Goal: Information Seeking & Learning: Learn about a topic

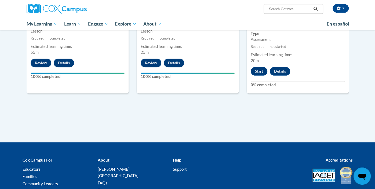
scroll to position [335, 0]
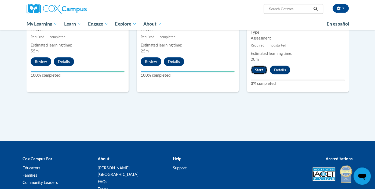
click at [262, 68] on button "Start" at bounding box center [259, 69] width 17 height 9
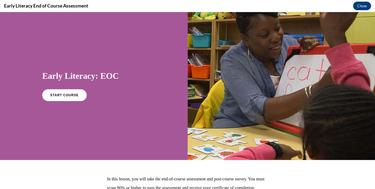
scroll to position [0, 0]
click at [71, 98] on link "START COURSE" at bounding box center [64, 95] width 47 height 12
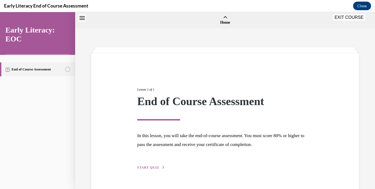
scroll to position [16, 0]
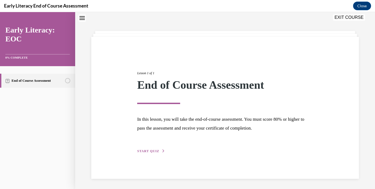
click at [157, 149] on span "START QUIZ" at bounding box center [148, 151] width 22 height 4
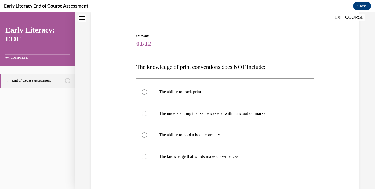
scroll to position [56, 0]
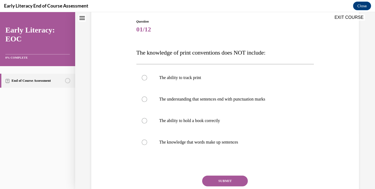
click at [218, 51] on span "The knowledge of print conventions does NOT include:" at bounding box center [200, 52] width 129 height 7
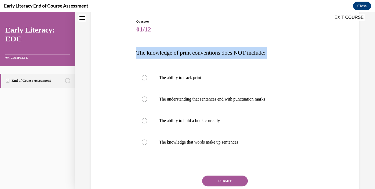
copy div "The knowledge of print conventions does NOT include:"
click at [115, 70] on div "Question 01/12 The knowledge of print conventions does NOT include: The ability…" at bounding box center [225, 111] width 270 height 216
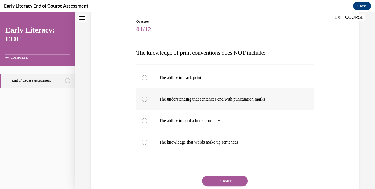
click at [244, 105] on div at bounding box center [224, 98] width 177 height 21
click at [236, 178] on button "SUBMIT" at bounding box center [225, 180] width 46 height 11
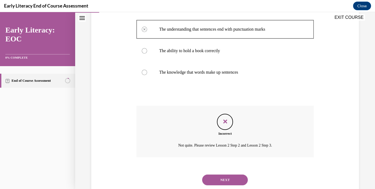
scroll to position [126, 0]
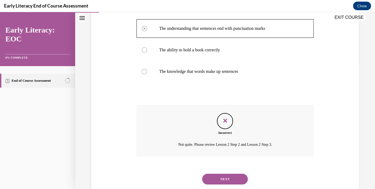
click at [232, 179] on button "NEXT" at bounding box center [225, 178] width 46 height 11
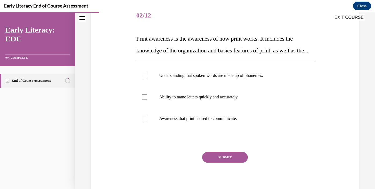
scroll to position [70, 0]
click at [251, 53] on span "Print awareness is the awareness of how print works. It includes the knowledge …" at bounding box center [222, 44] width 172 height 19
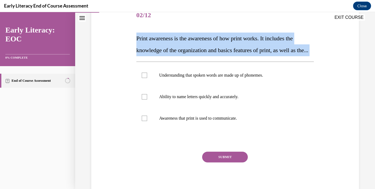
copy div "Print awareness is the awareness of how print works. It includes the knowledge …"
click at [324, 72] on div "Question 02/12 Print awareness is the awareness of how print works. It includes…" at bounding box center [225, 92] width 270 height 207
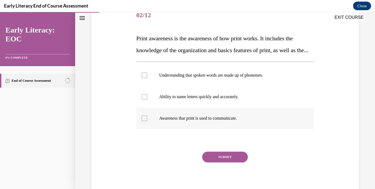
click at [233, 121] on p "Awareness that print is used to communicate." at bounding box center [229, 117] width 141 height 5
click at [215, 162] on button "SUBMIT" at bounding box center [225, 156] width 46 height 11
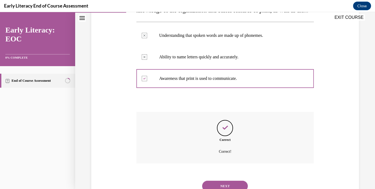
scroll to position [142, 0]
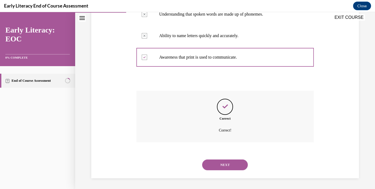
click at [224, 167] on button "NEXT" at bounding box center [225, 164] width 46 height 11
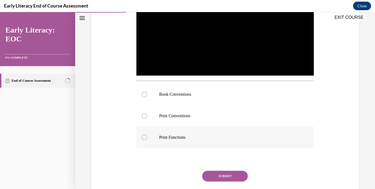
scroll to position [142, 0]
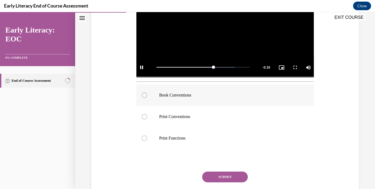
click at [175, 96] on p "Book Conventions" at bounding box center [229, 94] width 141 height 5
click at [234, 179] on button "SUBMIT" at bounding box center [225, 176] width 46 height 11
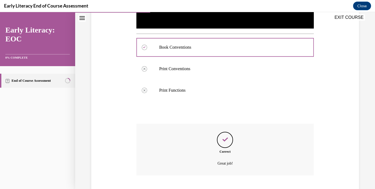
scroll to position [222, 0]
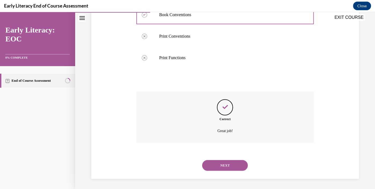
click at [231, 166] on button "NEXT" at bounding box center [225, 165] width 46 height 11
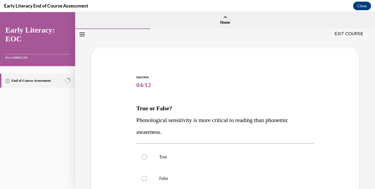
click at [279, 120] on span "Phonological sensitivity is more critical to reading than phonemic awareness." at bounding box center [212, 125] width 152 height 19
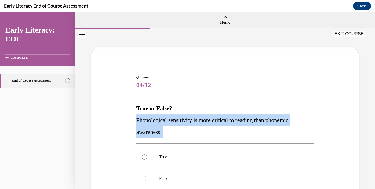
copy div "Phonological sensitivity is more critical to reading than phonemic awareness."
click at [167, 180] on p "False" at bounding box center [229, 177] width 141 height 5
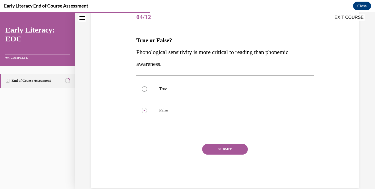
click at [241, 149] on button "SUBMIT" at bounding box center [225, 149] width 46 height 11
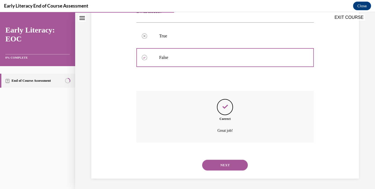
click at [242, 165] on button "NEXT" at bounding box center [225, 164] width 46 height 11
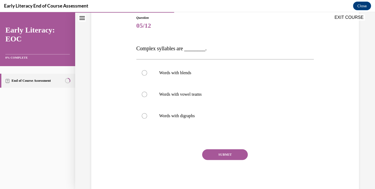
click at [179, 46] on span "Complex syllables are ________." at bounding box center [171, 48] width 70 height 6
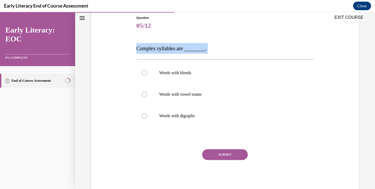
copy div "Complex syllables are ________."
click at [226, 38] on div "Question 05/12 Complex syllables are ________. Words with blends Words with vow…" at bounding box center [224, 104] width 177 height 178
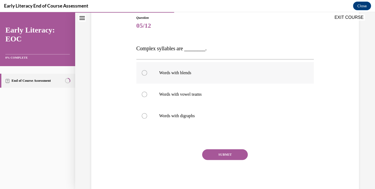
click at [191, 72] on p "Words with blends" at bounding box center [229, 72] width 141 height 5
click at [221, 157] on button "SUBMIT" at bounding box center [225, 154] width 46 height 11
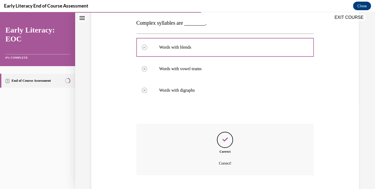
scroll to position [117, 0]
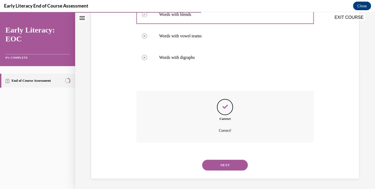
click at [242, 165] on button "NEXT" at bounding box center [225, 164] width 46 height 11
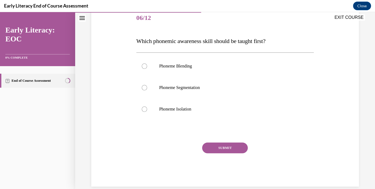
scroll to position [75, 0]
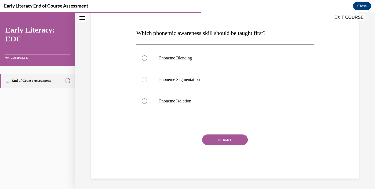
click at [232, 34] on span "Which phonemic awareness skill should be taught first?" at bounding box center [200, 33] width 129 height 7
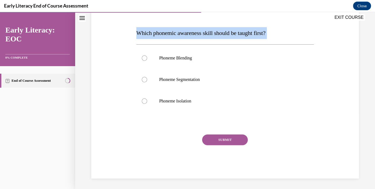
copy div "Which phonemic awareness skill should be taught first?"
click at [189, 104] on div at bounding box center [224, 100] width 177 height 21
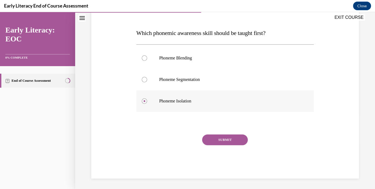
click at [189, 104] on div at bounding box center [224, 100] width 177 height 21
click at [222, 138] on button "SUBMIT" at bounding box center [225, 139] width 46 height 11
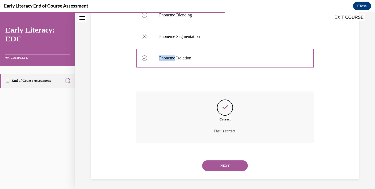
scroll to position [119, 0]
click at [230, 165] on button "NEXT" at bounding box center [225, 164] width 46 height 11
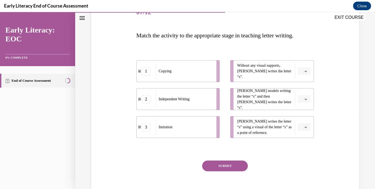
scroll to position [71, 0]
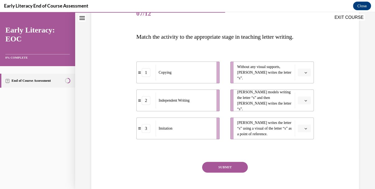
click at [301, 128] on span "Please select an option" at bounding box center [302, 128] width 2 height 5
click at [301, 150] on span "1" at bounding box center [302, 150] width 2 height 4
click at [341, 119] on div "Question 07/12 Match the activity to the appropriate stage in teaching letter w…" at bounding box center [225, 96] width 270 height 218
click at [306, 100] on icon "button" at bounding box center [305, 100] width 2 height 1
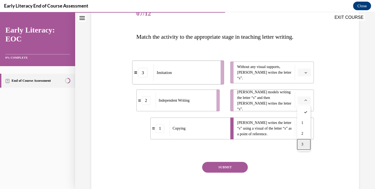
click at [303, 140] on div "3" at bounding box center [303, 144] width 13 height 11
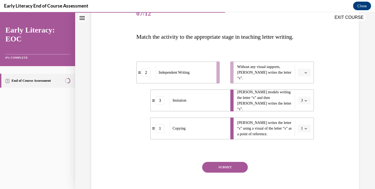
click at [303, 74] on button "button" at bounding box center [303, 72] width 13 height 8
click at [302, 101] on div "2" at bounding box center [303, 105] width 13 height 11
click at [365, 97] on div "Question 07/12 Match the activity to the appropriate stage in teaching letter w…" at bounding box center [225, 87] width 300 height 259
click at [241, 168] on button "SUBMIT" at bounding box center [225, 166] width 46 height 11
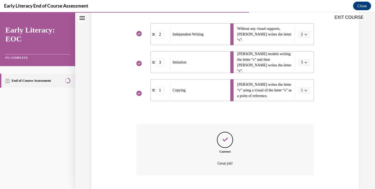
scroll to position [142, 0]
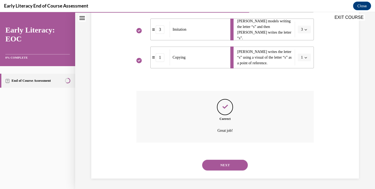
click at [239, 167] on button "NEXT" at bounding box center [225, 164] width 46 height 11
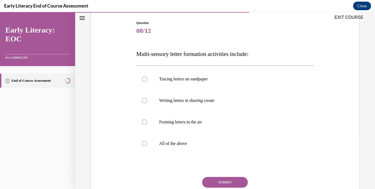
scroll to position [55, 0]
click at [194, 146] on div at bounding box center [224, 142] width 177 height 21
click at [222, 179] on button "SUBMIT" at bounding box center [225, 181] width 46 height 11
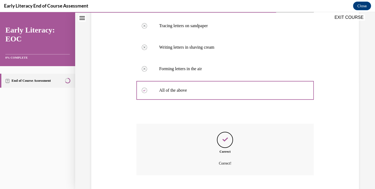
scroll to position [140, 0]
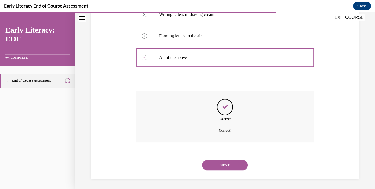
click at [228, 168] on button "NEXT" at bounding box center [225, 164] width 46 height 11
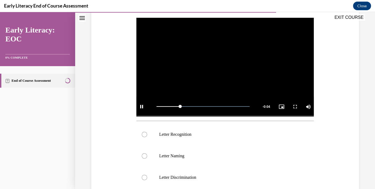
scroll to position [103, 0]
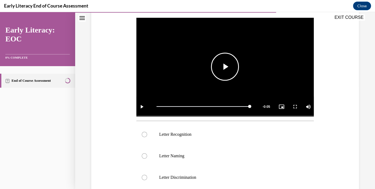
click at [267, 73] on video "Video player" at bounding box center [224, 67] width 177 height 100
click at [292, 106] on span "Video player" at bounding box center [292, 106] width 11 height 0
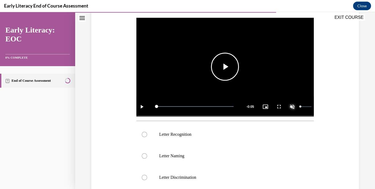
click at [292, 106] on span "Video player" at bounding box center [292, 106] width 11 height 0
click at [225, 67] on span "Video player" at bounding box center [225, 67] width 0 height 0
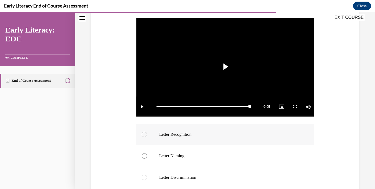
click at [179, 135] on p "Letter Recognition" at bounding box center [229, 133] width 141 height 5
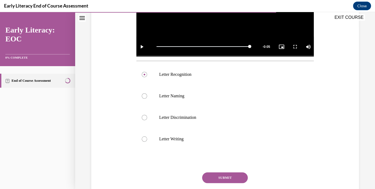
click at [234, 179] on button "SUBMIT" at bounding box center [225, 177] width 46 height 11
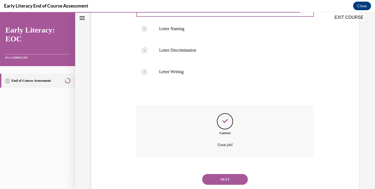
scroll to position [244, 0]
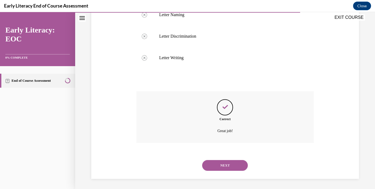
click at [235, 168] on button "NEXT" at bounding box center [225, 165] width 46 height 11
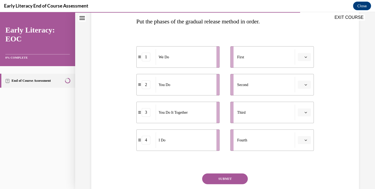
scroll to position [89, 0]
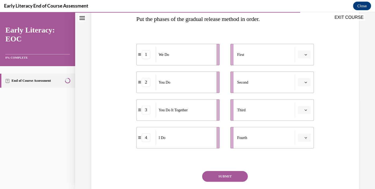
click at [304, 141] on button "button" at bounding box center [303, 137] width 13 height 8
click at [306, 94] on div "1" at bounding box center [303, 93] width 13 height 11
click at [306, 55] on icon "button" at bounding box center [305, 54] width 3 height 3
click at [305, 110] on div "4" at bounding box center [303, 109] width 13 height 11
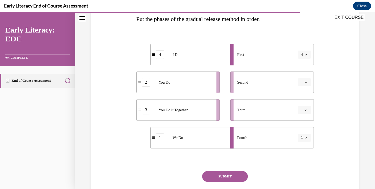
click at [305, 138] on icon "button" at bounding box center [305, 137] width 2 height 1
click at [301, 104] on span "2" at bounding box center [301, 104] width 2 height 4
click at [339, 123] on div "Question 10/12 Put the phases of the gradual release method in order. 4 I Do 1 …" at bounding box center [225, 91] width 270 height 245
click at [305, 82] on icon "button" at bounding box center [305, 82] width 2 height 1
click at [305, 115] on div "2" at bounding box center [303, 115] width 13 height 11
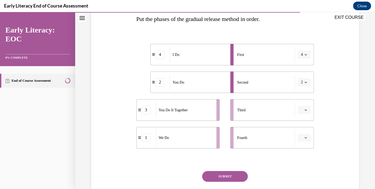
click at [306, 83] on icon "button" at bounding box center [305, 82] width 3 height 3
click at [304, 114] on div "2" at bounding box center [302, 115] width 13 height 11
click at [335, 101] on div "Question 10/12 Put the phases of the gradual release method in order. 4 I Do 2 …" at bounding box center [225, 91] width 270 height 245
click at [306, 137] on icon "button" at bounding box center [305, 137] width 3 height 3
click at [306, 93] on div "1" at bounding box center [303, 93] width 13 height 11
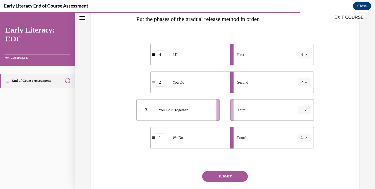
click at [305, 136] on icon "button" at bounding box center [305, 137] width 3 height 3
click at [301, 104] on span "2" at bounding box center [301, 104] width 2 height 4
click at [305, 54] on icon "button" at bounding box center [305, 54] width 2 height 1
click at [304, 76] on div "1" at bounding box center [302, 77] width 13 height 11
click at [331, 69] on div "Question 10/12 Put the phases of the gradual release method in order. 1 We Do 4…" at bounding box center [225, 91] width 270 height 245
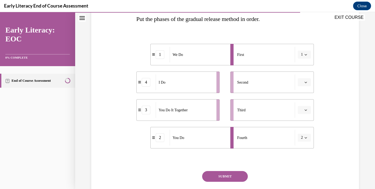
click at [305, 81] on icon "button" at bounding box center [305, 82] width 3 height 3
click at [306, 105] on div "1" at bounding box center [303, 104] width 13 height 11
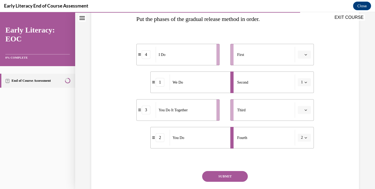
click at [306, 55] on icon "button" at bounding box center [305, 54] width 3 height 3
click at [304, 78] on div "1" at bounding box center [303, 77] width 13 height 11
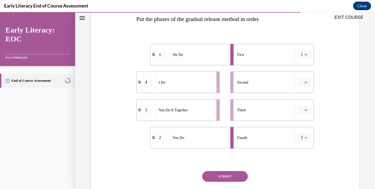
click at [304, 54] on icon "button" at bounding box center [305, 54] width 3 height 3
click at [332, 76] on div "Question 10/12 Put the phases of the gradual release method in order. 1 We Do 4…" at bounding box center [225, 91] width 270 height 245
click at [306, 81] on icon "button" at bounding box center [305, 82] width 3 height 3
click at [306, 92] on icon at bounding box center [305, 93] width 3 height 3
click at [307, 81] on icon "button" at bounding box center [305, 82] width 3 height 3
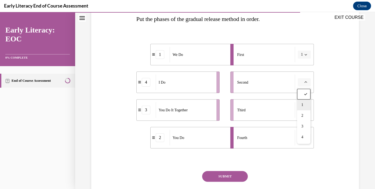
click at [302, 104] on span "1" at bounding box center [302, 104] width 2 height 4
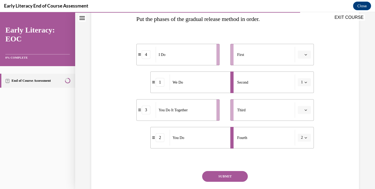
click at [306, 137] on icon "button" at bounding box center [305, 137] width 3 height 3
click at [304, 124] on div "4" at bounding box center [302, 125] width 13 height 11
click at [328, 129] on div "Question 10/12 Put the phases of the gradual release method in order. 2 You Do …" at bounding box center [225, 91] width 270 height 245
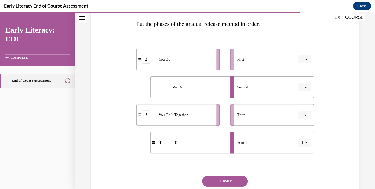
scroll to position [84, 0]
click at [304, 114] on icon "button" at bounding box center [305, 114] width 2 height 1
click at [305, 157] on div "3" at bounding box center [303, 158] width 13 height 11
click at [339, 131] on div "Question 10/12 Put the phases of the gradual release method in order. 2 You Do …" at bounding box center [225, 96] width 270 height 245
click at [304, 59] on icon "button" at bounding box center [305, 59] width 2 height 1
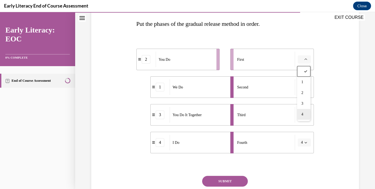
click at [302, 114] on span "4" at bounding box center [302, 114] width 2 height 4
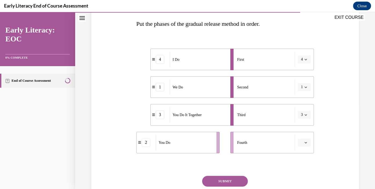
click at [306, 58] on icon "button" at bounding box center [305, 59] width 3 height 3
click at [159, 60] on div "4" at bounding box center [160, 59] width 9 height 9
click at [160, 59] on div "4" at bounding box center [160, 59] width 9 height 9
click at [153, 60] on icon at bounding box center [153, 59] width 3 height 3
click at [306, 59] on icon "button" at bounding box center [305, 59] width 3 height 3
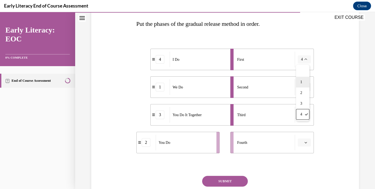
click at [305, 80] on div "1" at bounding box center [302, 81] width 13 height 11
click at [334, 99] on div "Question 10/12 Put the phases of the gradual release method in order. 1 We Do 4…" at bounding box center [225, 96] width 270 height 245
click at [306, 58] on icon "button" at bounding box center [305, 59] width 3 height 3
click at [304, 90] on div "2" at bounding box center [302, 92] width 13 height 11
click at [337, 94] on div "Question 10/12 Put the phases of the gradual release method in order. 2 You Do …" at bounding box center [225, 96] width 270 height 245
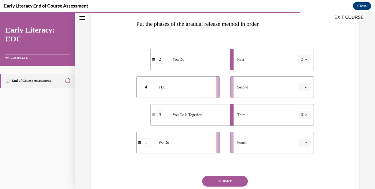
click at [304, 113] on icon "button" at bounding box center [305, 114] width 3 height 3
click at [303, 159] on div "3" at bounding box center [302, 158] width 13 height 11
click at [334, 140] on div "Question 10/12 Put the phases of the gradual release method in order. 2 You Do …" at bounding box center [225, 96] width 270 height 245
click at [306, 59] on icon "button" at bounding box center [305, 59] width 3 height 3
click at [304, 114] on div "4" at bounding box center [302, 114] width 13 height 11
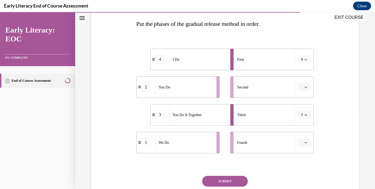
click at [339, 112] on div "Question 10/12 Put the phases of the gradual release method in order. 4 I Do 2 …" at bounding box center [225, 96] width 270 height 245
click at [333, 115] on div "Question 10/12 Put the phases of the gradual release method in order. 4 I Do 2 …" at bounding box center [225, 96] width 270 height 245
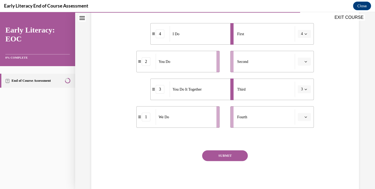
scroll to position [111, 0]
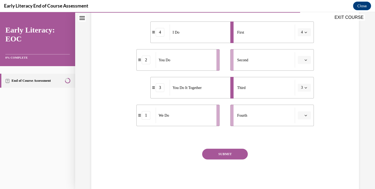
click at [234, 154] on button "SUBMIT" at bounding box center [225, 153] width 46 height 11
click at [323, 154] on div "Question 10/12 Put the phases of the gradual release method in order. 4 I Do 2 …" at bounding box center [225, 69] width 270 height 245
click at [306, 32] on icon "button" at bounding box center [305, 32] width 3 height 3
click at [303, 54] on div "1" at bounding box center [302, 54] width 13 height 11
click at [306, 59] on icon "button" at bounding box center [305, 59] width 3 height 3
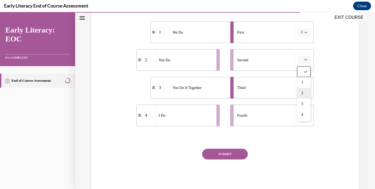
click at [305, 94] on div "2" at bounding box center [303, 93] width 13 height 11
click at [332, 87] on div "Question 10/12 Put the phases of the gradual release method in order. 1 We Do 2…" at bounding box center [225, 69] width 270 height 245
click at [306, 115] on icon "button" at bounding box center [305, 115] width 3 height 3
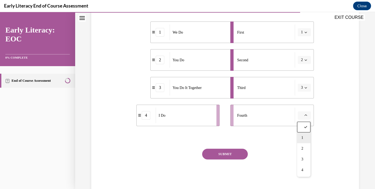
click at [302, 137] on span "1" at bounding box center [302, 137] width 2 height 4
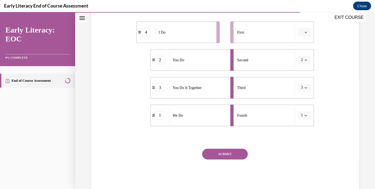
click at [331, 111] on div "Question 10/12 Put the phases of the gradual release method in order. 4 I Do 2 …" at bounding box center [225, 69] width 270 height 245
click at [306, 32] on icon "button" at bounding box center [305, 32] width 3 height 3
click at [306, 43] on icon at bounding box center [305, 43] width 3 height 3
click at [307, 30] on span "button" at bounding box center [306, 32] width 4 height 4
click at [305, 54] on div "1" at bounding box center [303, 54] width 13 height 11
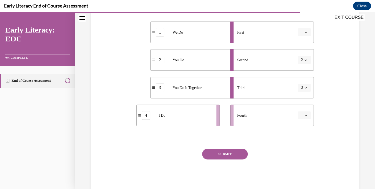
click at [337, 67] on div "Question 10/12 Put the phases of the gradual release method in order. 1 We Do 2…" at bounding box center [225, 69] width 270 height 245
click at [307, 114] on button "button" at bounding box center [303, 115] width 13 height 8
click at [306, 137] on div "1" at bounding box center [303, 137] width 13 height 11
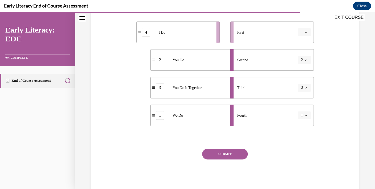
click at [306, 31] on icon "button" at bounding box center [305, 32] width 3 height 3
click at [304, 87] on div "4" at bounding box center [303, 87] width 13 height 11
click at [337, 94] on div "Question 10/12 Put the phases of the gradual release method in order. 4 I Do 2 …" at bounding box center [225, 69] width 270 height 245
click at [236, 155] on button "SUBMIT" at bounding box center [225, 153] width 46 height 11
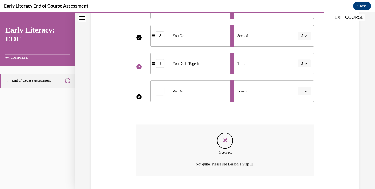
scroll to position [169, 0]
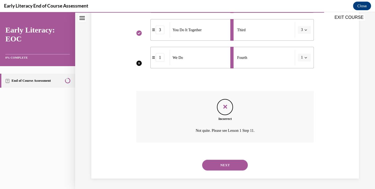
click at [234, 165] on button "NEXT" at bounding box center [225, 164] width 46 height 11
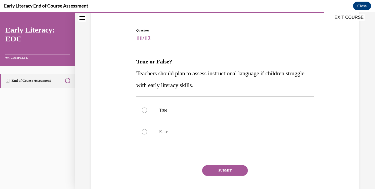
scroll to position [47, 0]
click at [259, 73] on span "Teachers should plan to assess instructional language if children struggle with…" at bounding box center [220, 78] width 168 height 19
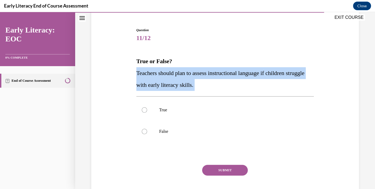
copy div "Teachers should plan to assess instructional language if children struggle with…"
click at [167, 113] on div at bounding box center [224, 109] width 177 height 21
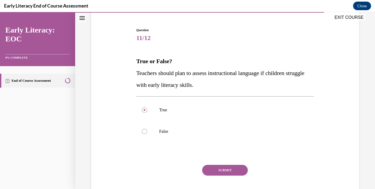
click at [235, 171] on button "SUBMIT" at bounding box center [225, 169] width 46 height 11
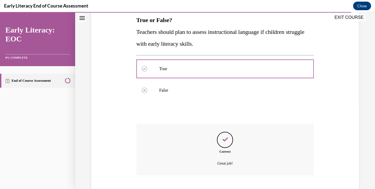
scroll to position [121, 0]
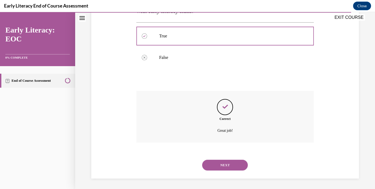
click at [234, 167] on button "NEXT" at bounding box center [225, 164] width 46 height 11
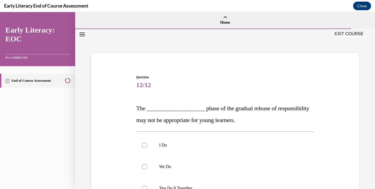
click at [251, 109] on span "The ____________________ phase of the gradual release of responsibility may not…" at bounding box center [222, 114] width 173 height 19
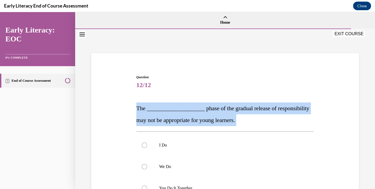
copy div "The ____________________ phase of the gradual release of responsibility may not…"
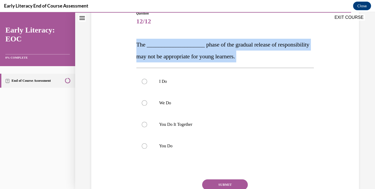
scroll to position [69, 0]
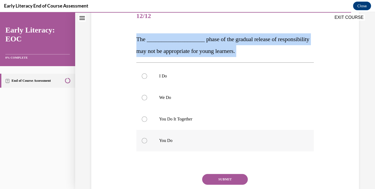
click at [167, 134] on div at bounding box center [224, 140] width 177 height 21
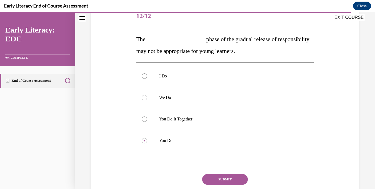
click at [222, 178] on button "SUBMIT" at bounding box center [225, 179] width 46 height 11
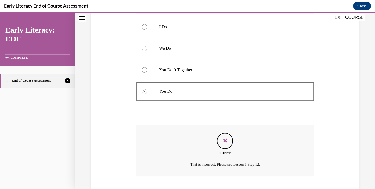
scroll to position [152, 0]
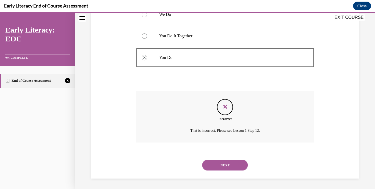
click at [232, 168] on button "NEXT" at bounding box center [225, 164] width 46 height 11
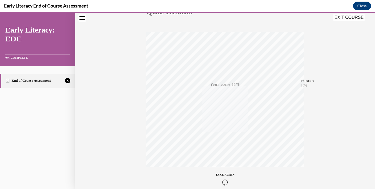
scroll to position [98, 0]
